Goal: Task Accomplishment & Management: Use online tool/utility

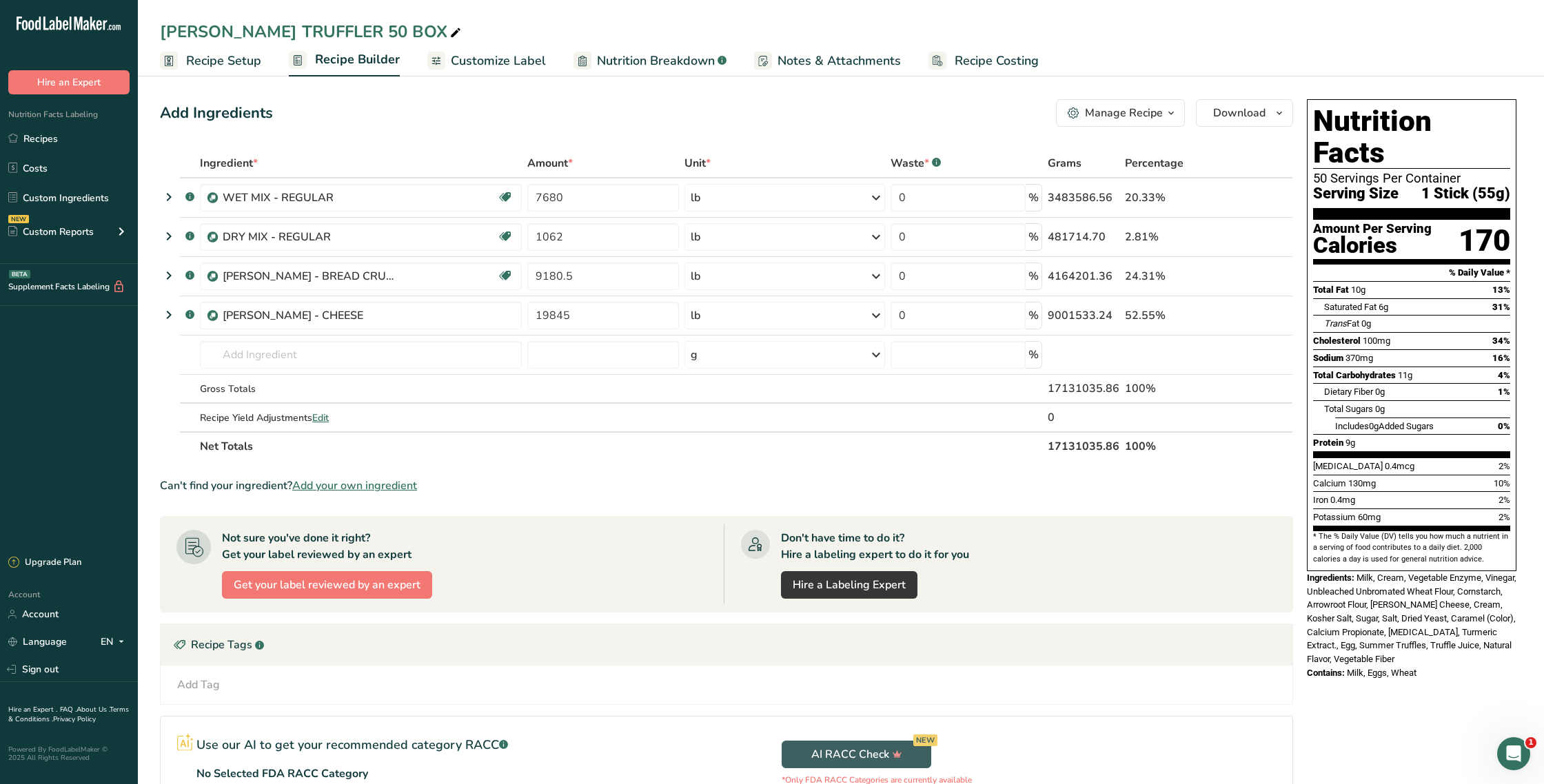
drag, startPoint x: 1002, startPoint y: 62, endPoint x: 1005, endPoint y: 87, distance: 25.2
click at [1002, 62] on span "Recipe Costing" at bounding box center [997, 61] width 84 height 19
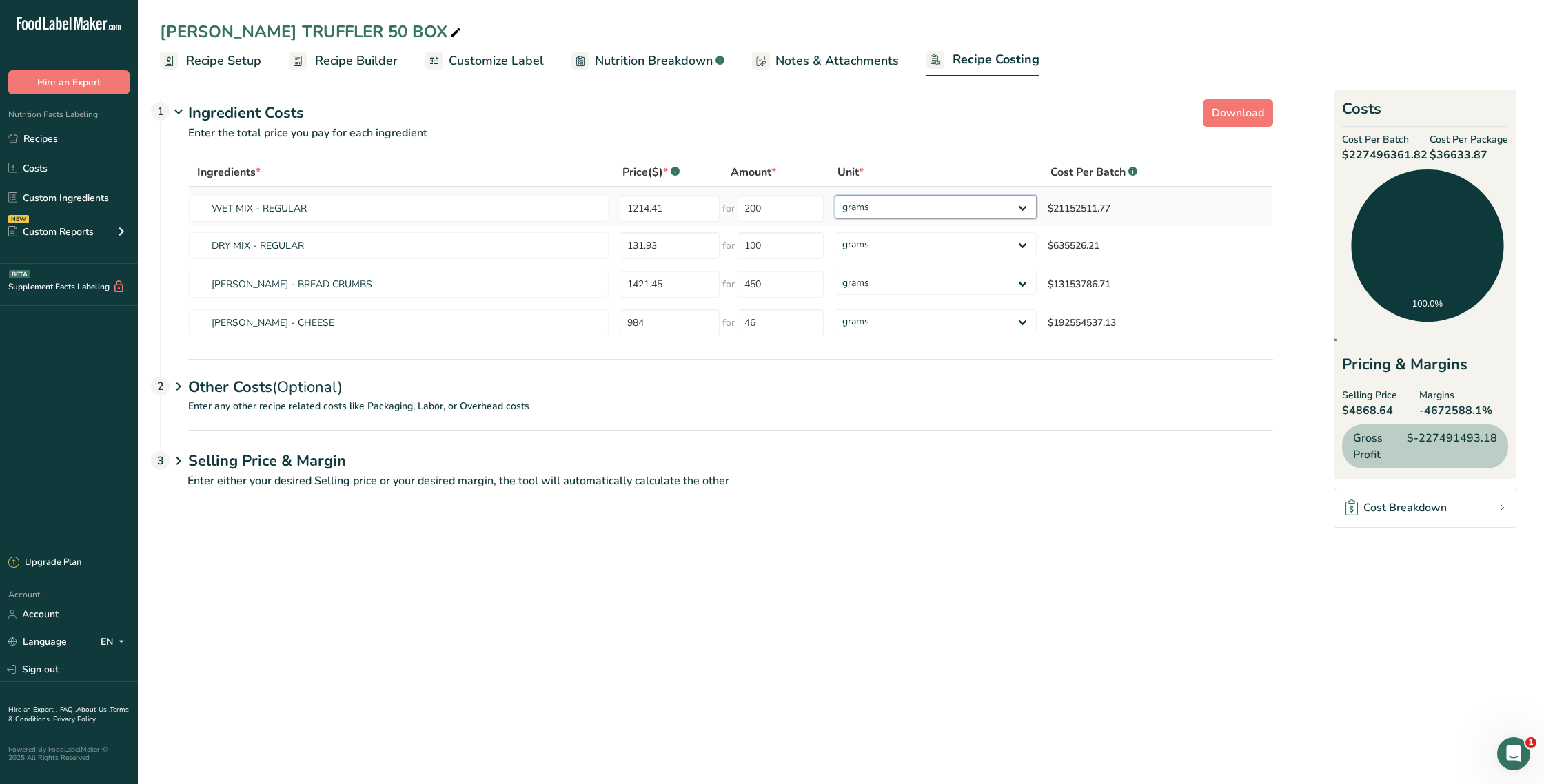
click at [920, 214] on select "grams kg mg mcg lb oz" at bounding box center [936, 207] width 202 height 24
select select "12"
click at [835, 195] on select "grams kg mg mcg lb oz" at bounding box center [936, 207] width 202 height 24
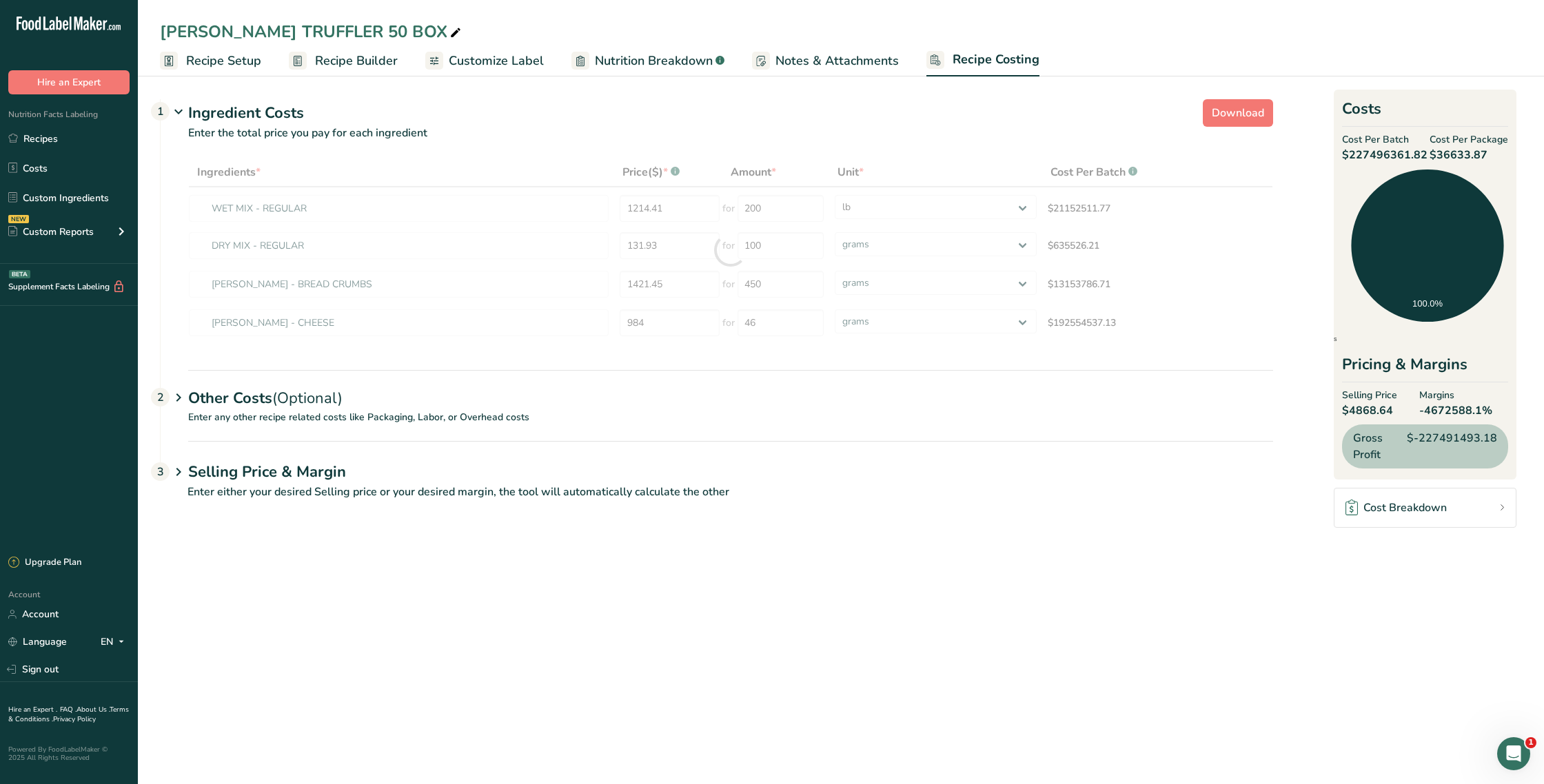
click at [898, 243] on div at bounding box center [731, 250] width 1085 height 185
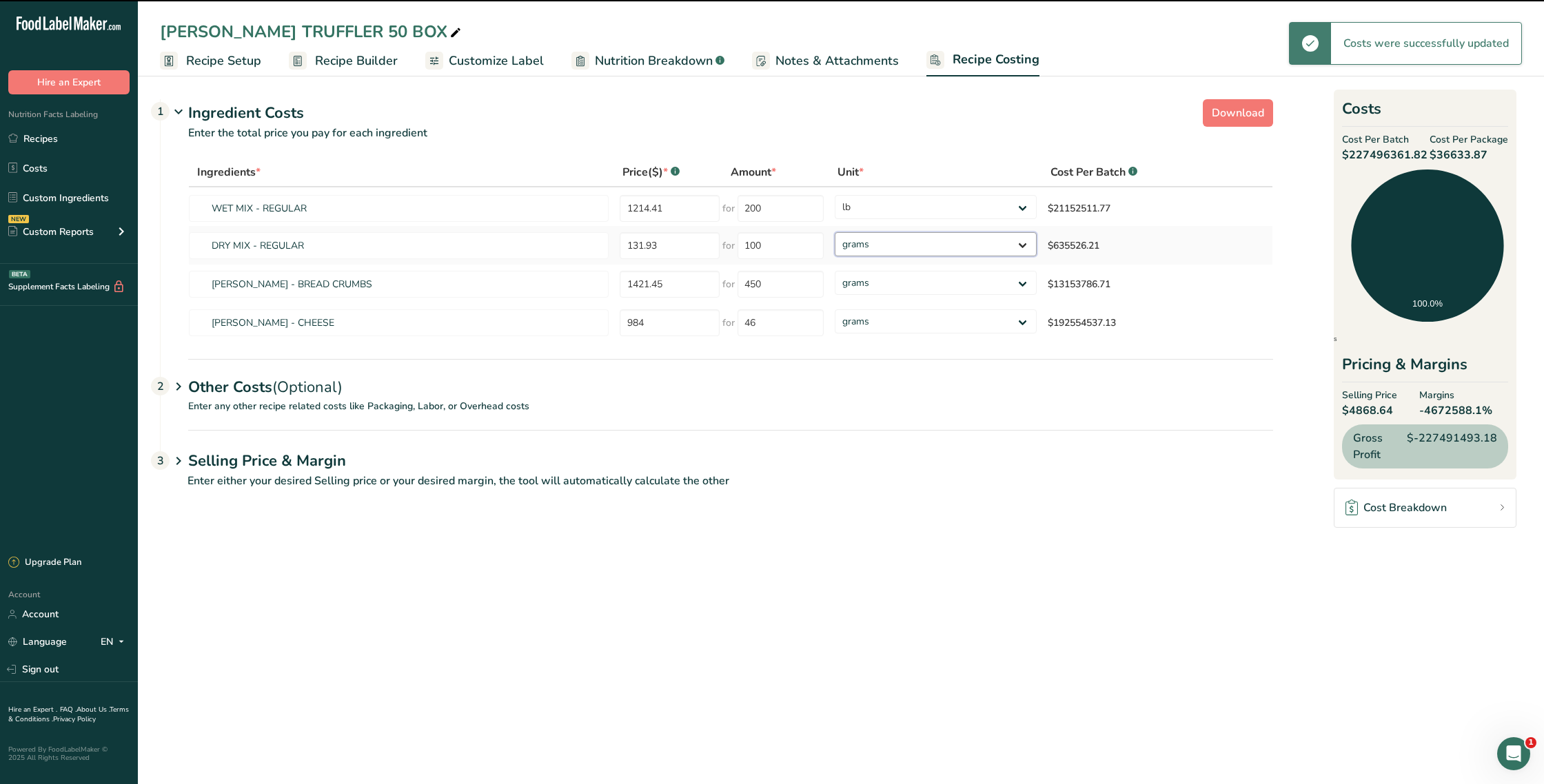
click at [898, 243] on select "grams kg mg mcg lb oz" at bounding box center [936, 244] width 202 height 24
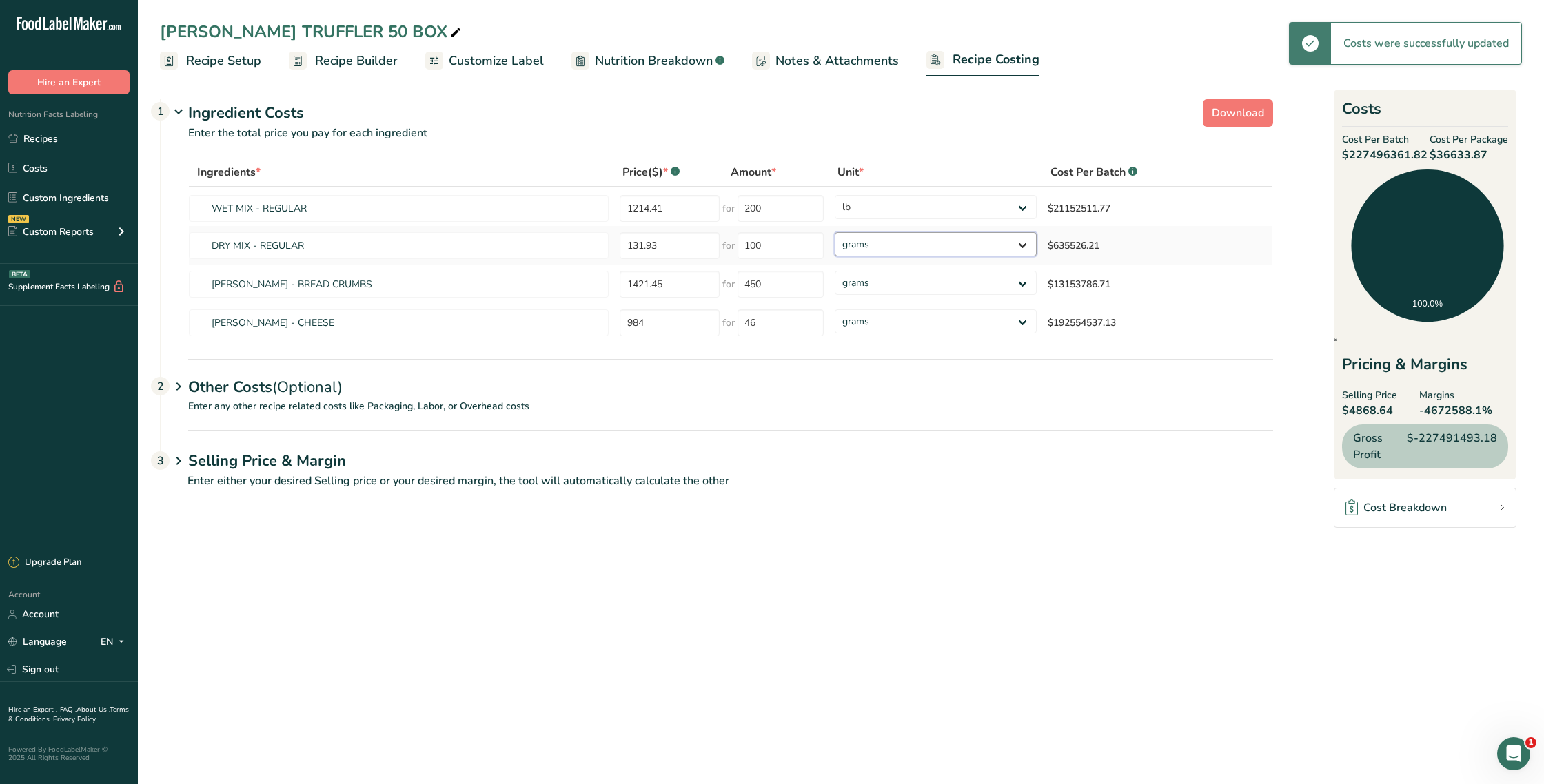
select select "12"
click at [835, 233] on select "grams kg mg mcg lb oz" at bounding box center [936, 244] width 202 height 24
click at [896, 281] on select "grams kg mg mcg lb oz" at bounding box center [936, 283] width 202 height 24
click at [886, 287] on select "grams kg mg mcg lb oz" at bounding box center [936, 283] width 202 height 24
click at [872, 275] on select "grams kg mg mcg lb oz" at bounding box center [928, 283] width 199 height 24
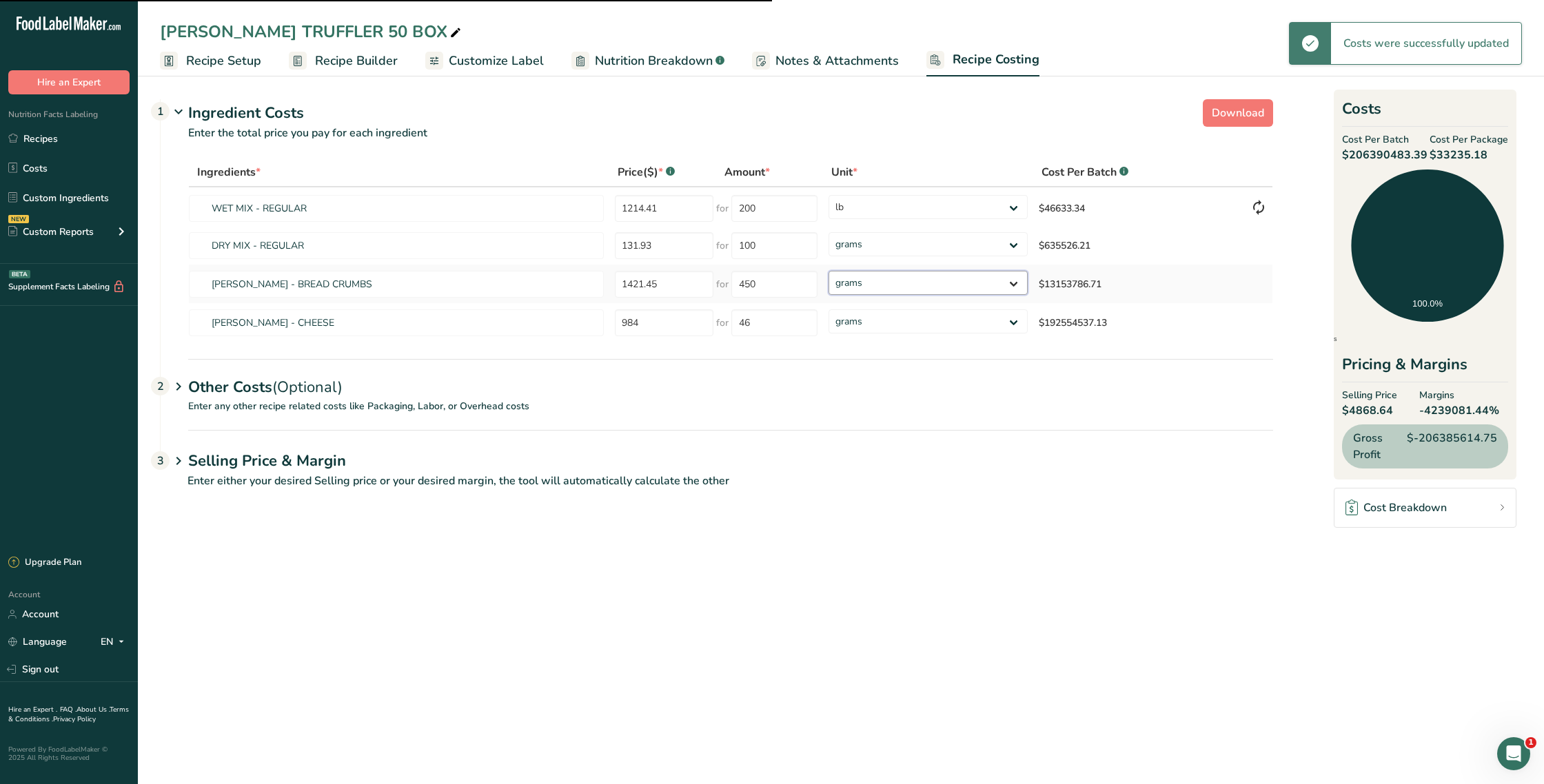
select select "12"
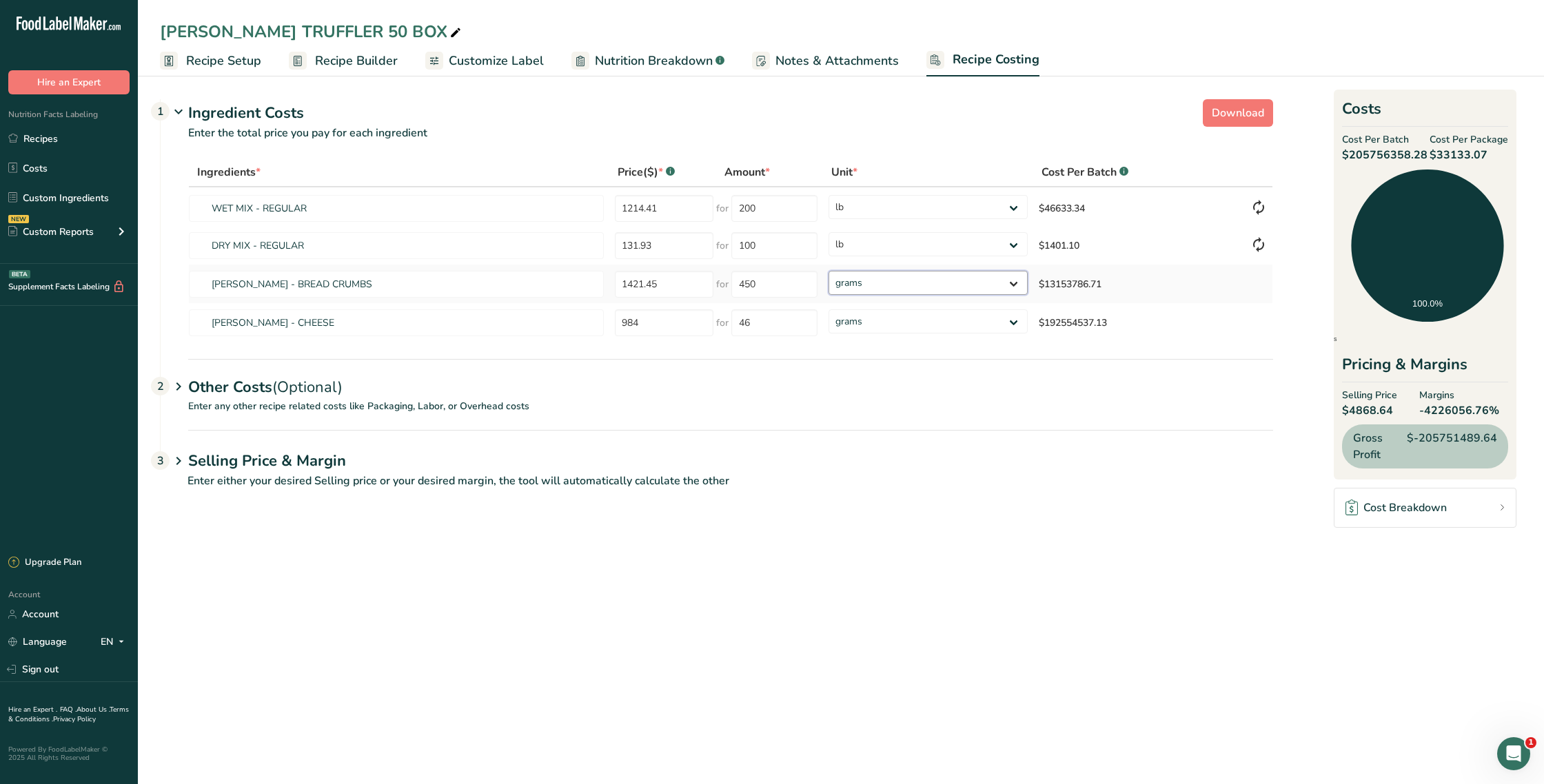
select select "12"
click at [829, 271] on select "grams kg mg mcg lb oz" at bounding box center [928, 283] width 199 height 24
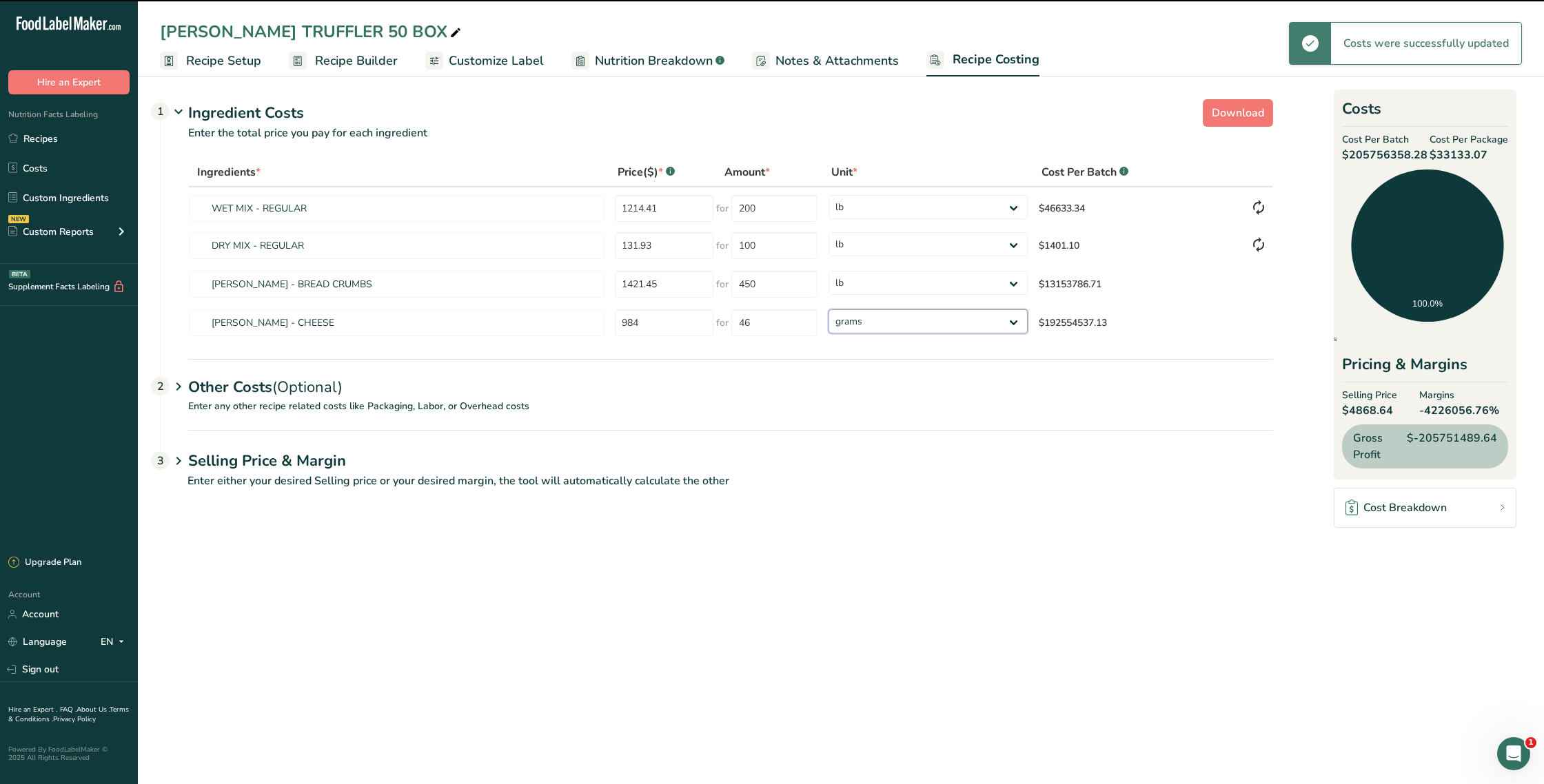
click at [892, 320] on select "grams kg mg mcg lb oz" at bounding box center [928, 321] width 199 height 24
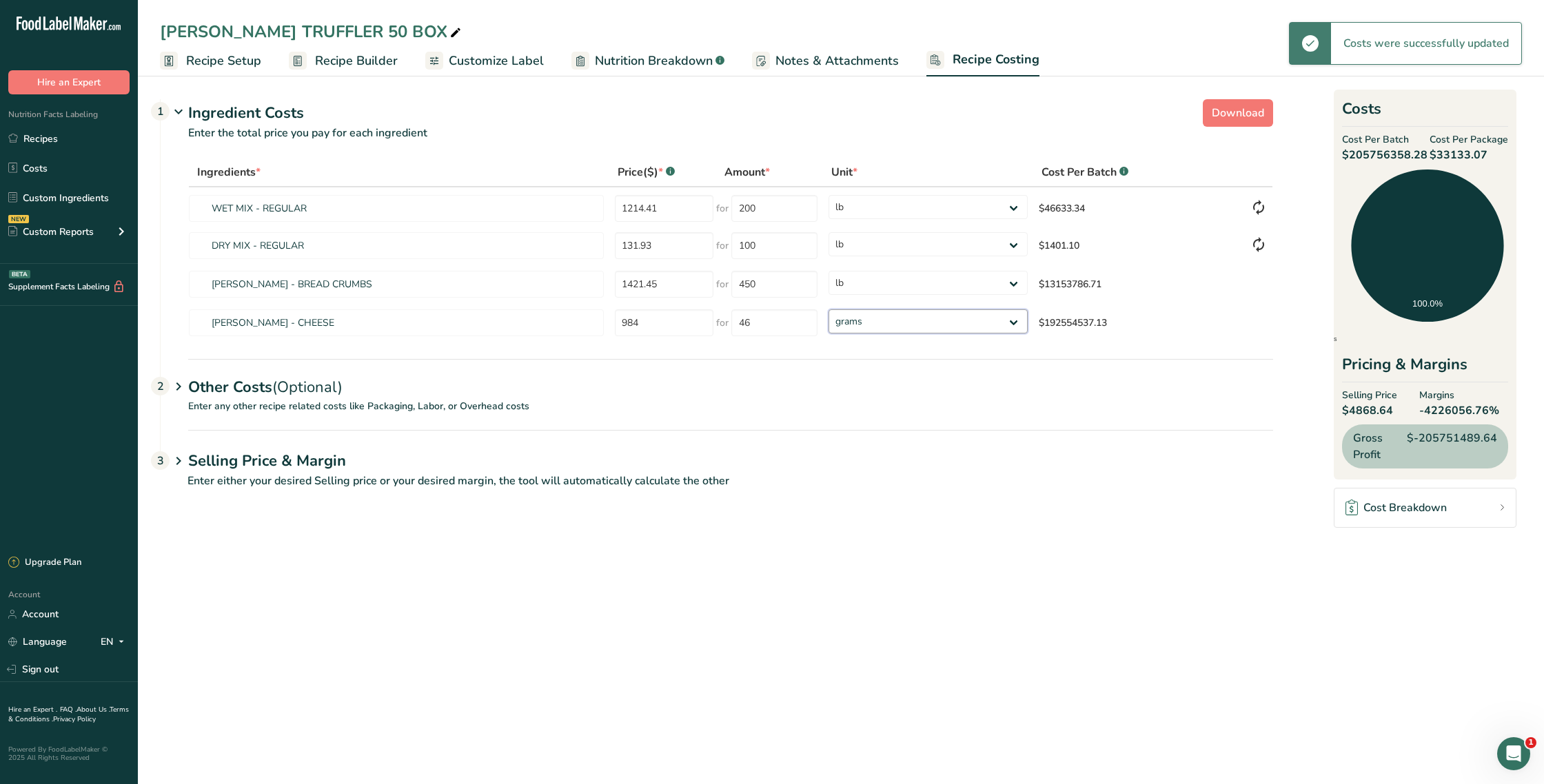
select select "12"
click at [829, 309] on select "grams kg mg mcg lb oz" at bounding box center [928, 321] width 199 height 24
select select "12"
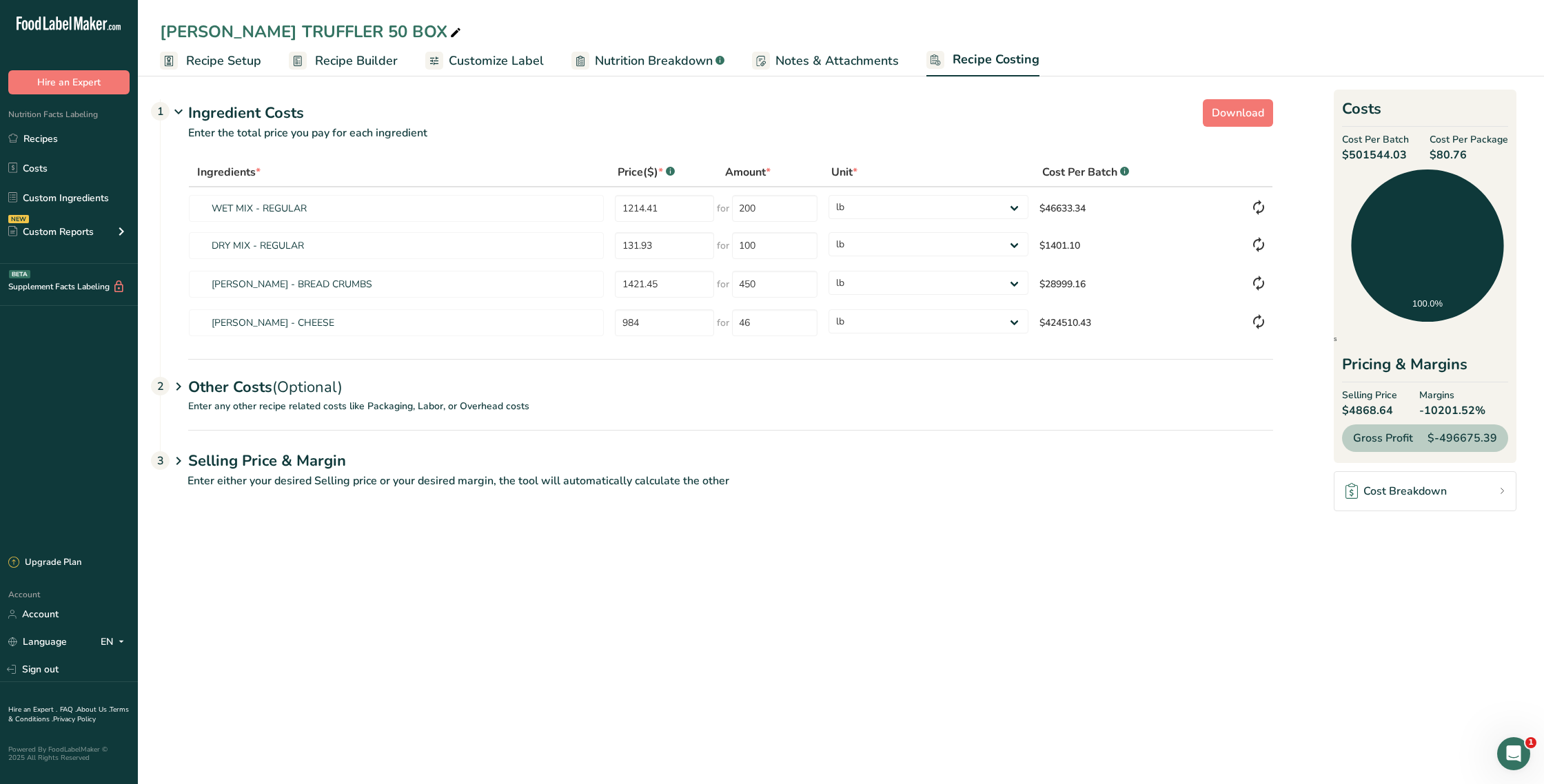
click at [184, 61] on link "Recipe Setup" at bounding box center [211, 61] width 101 height 31
